Goal: Navigation & Orientation: Find specific page/section

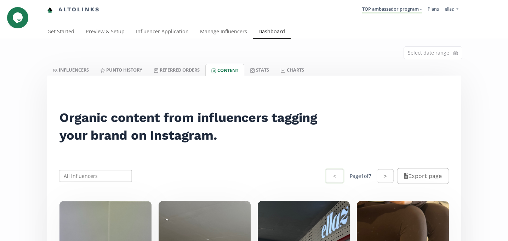
click at [180, 68] on link "Referred Orders" at bounding box center [176, 70] width 57 height 12
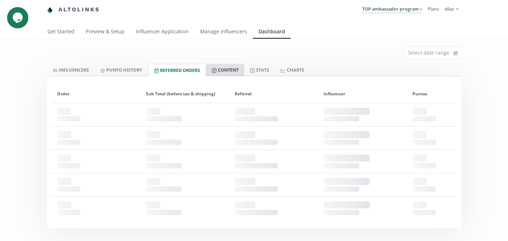
click at [224, 68] on link "Content" at bounding box center [225, 70] width 38 height 12
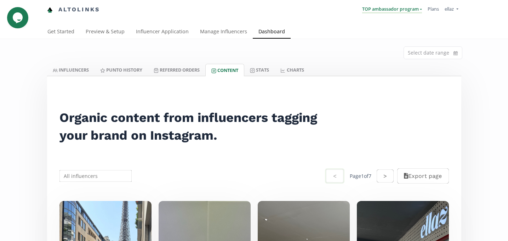
click at [378, 6] on link "TOP ambassador program" at bounding box center [392, 10] width 60 height 8
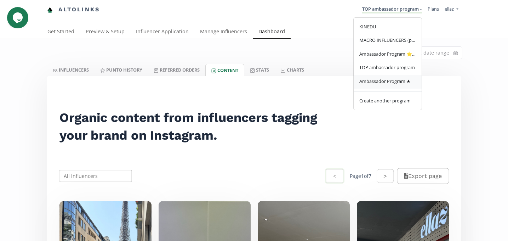
click at [377, 85] on link "Ambassador Program ★" at bounding box center [388, 82] width 68 height 14
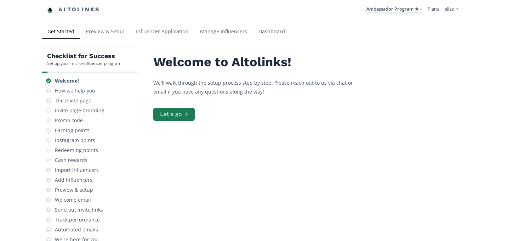
click at [273, 36] on link "Dashboard" at bounding box center [272, 32] width 38 height 14
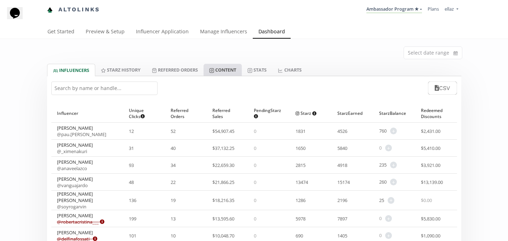
click at [232, 72] on link "Content" at bounding box center [223, 70] width 38 height 12
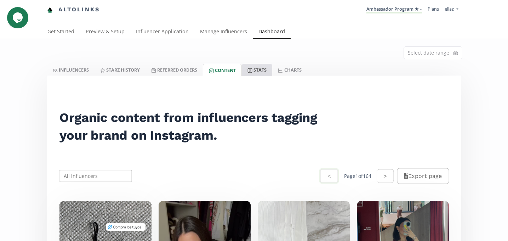
click at [265, 67] on link "Stats" at bounding box center [257, 70] width 30 height 12
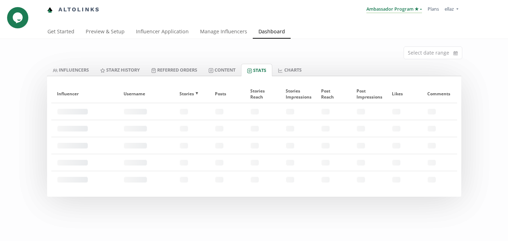
click at [404, 7] on link "Ambassador Program ★" at bounding box center [395, 10] width 56 height 8
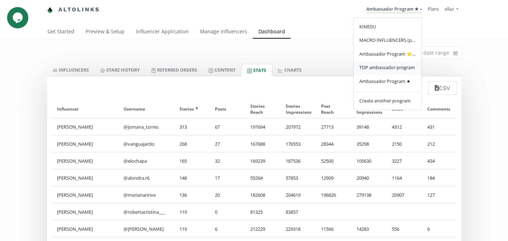
click at [396, 66] on span "TOP ambassador program" at bounding box center [388, 67] width 56 height 6
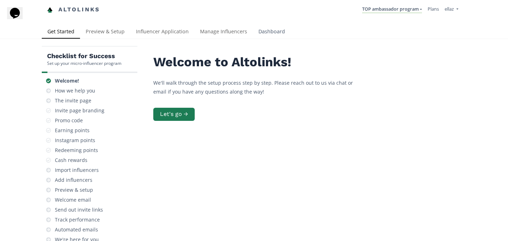
click at [271, 37] on link "Dashboard" at bounding box center [272, 32] width 38 height 14
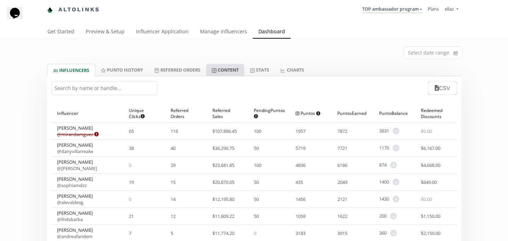
click at [237, 73] on link "Content" at bounding box center [225, 70] width 38 height 12
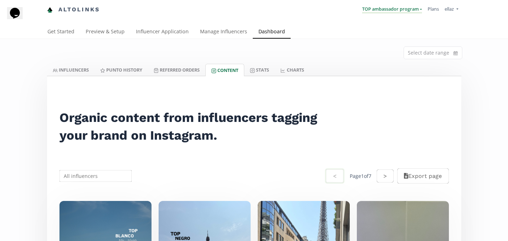
click at [364, 7] on link "TOP ambassador program" at bounding box center [392, 10] width 60 height 8
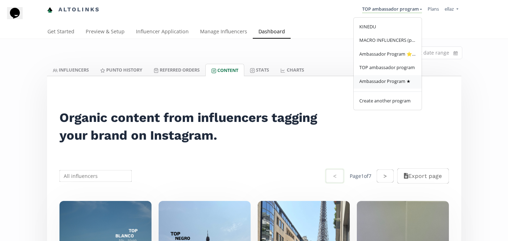
click at [383, 85] on link "Ambassador Program ★" at bounding box center [388, 82] width 68 height 14
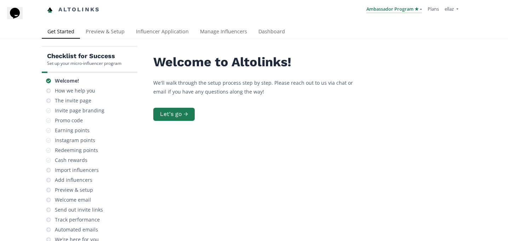
click at [382, 9] on link "Ambassador Program ★" at bounding box center [395, 10] width 56 height 8
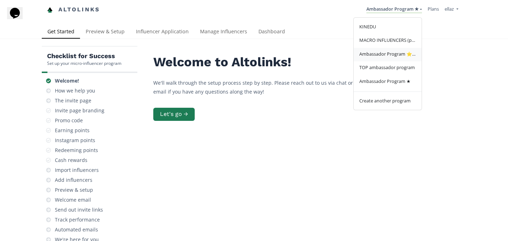
click at [378, 58] on link "Ambassador Program ⭐️⭐️" at bounding box center [388, 55] width 68 height 14
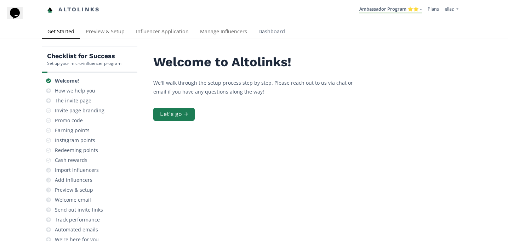
click at [272, 29] on link "Dashboard" at bounding box center [272, 32] width 38 height 14
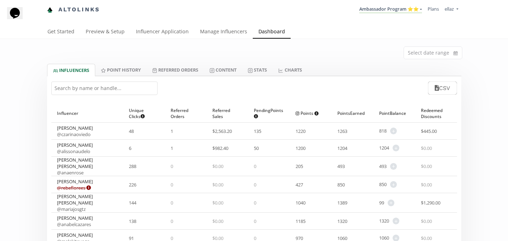
click at [86, 91] on input "text" at bounding box center [104, 87] width 106 height 13
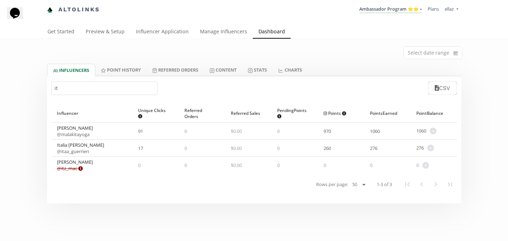
type input "it"
